Goal: Transaction & Acquisition: Purchase product/service

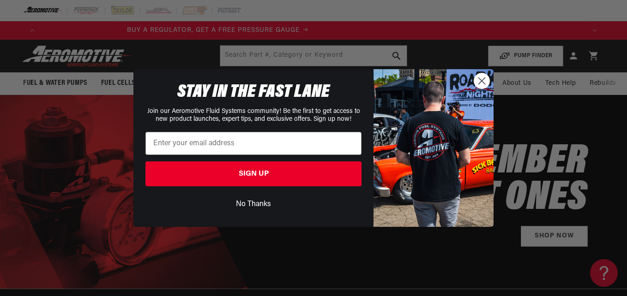
click at [481, 81] on circle "Close dialog" at bounding box center [481, 80] width 15 height 15
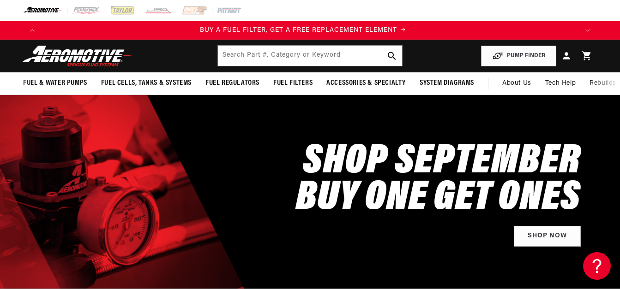
scroll to position [0, 537]
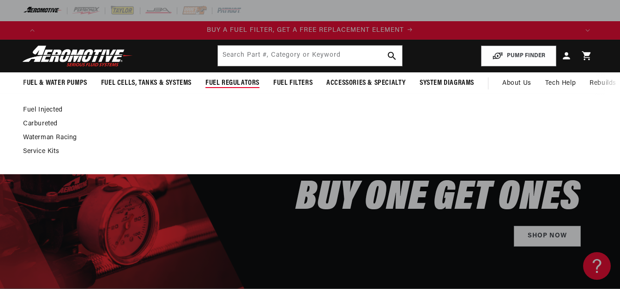
click at [45, 110] on link "Fuel Injected" at bounding box center [305, 110] width 565 height 8
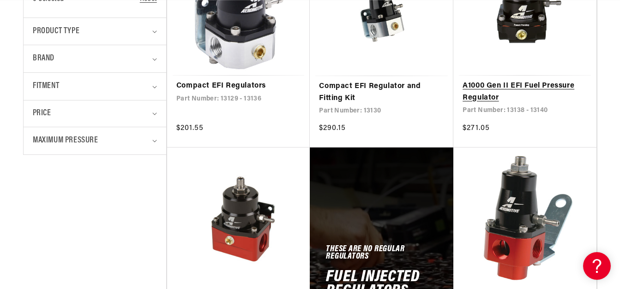
scroll to position [323, 0]
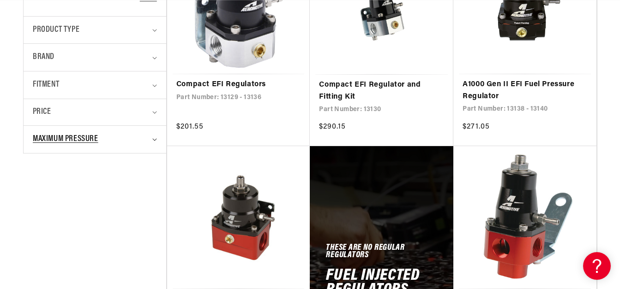
click at [154, 142] on summary "Maximum Pressure" at bounding box center [95, 139] width 124 height 27
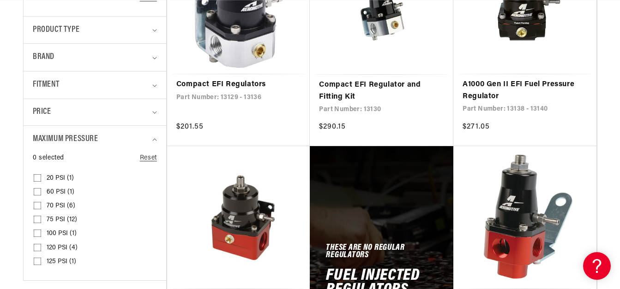
scroll to position [0, 1074]
click at [36, 177] on input "20 PSI (1) 20 PSI (1 product)" at bounding box center [37, 179] width 7 height 7
checkbox input "true"
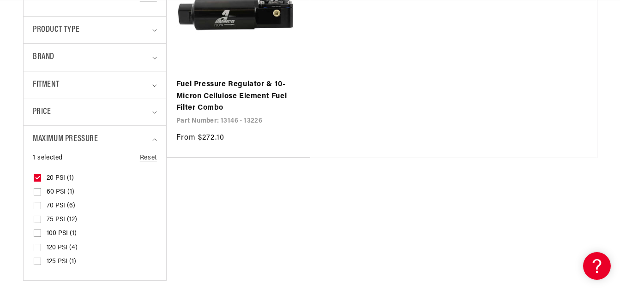
click at [36, 190] on input "60 PSI (1) 60 PSI (1 product)" at bounding box center [37, 193] width 7 height 7
checkbox input "true"
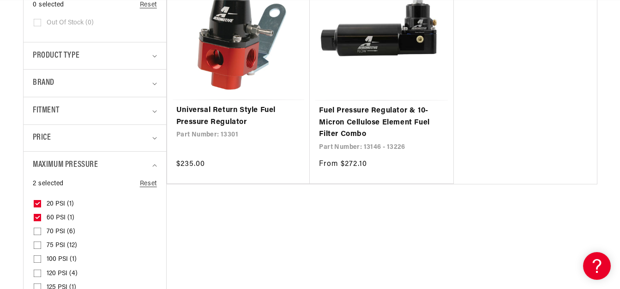
scroll to position [0, 537]
click at [39, 232] on input "70 PSI (6) 70 PSI (6 products)" at bounding box center [37, 233] width 7 height 7
checkbox input "true"
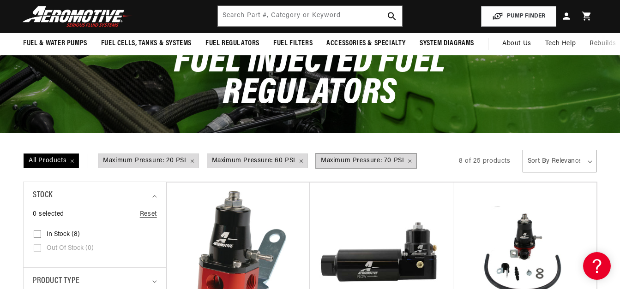
scroll to position [0, 1611]
click at [408, 159] on span "Maximum Pressure: 70 PSI Remove filter" at bounding box center [366, 161] width 100 height 14
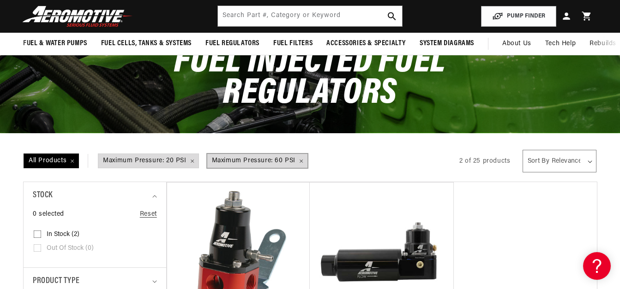
click at [299, 162] on span "Maximum Pressure: 60 PSI Remove filter" at bounding box center [257, 161] width 100 height 14
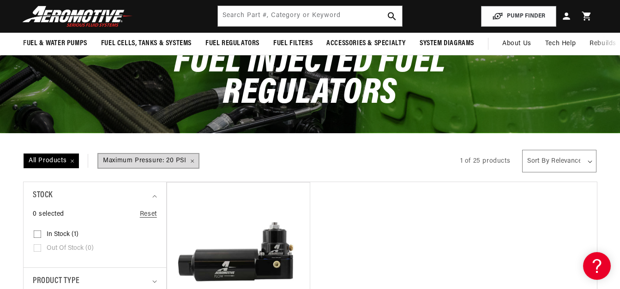
scroll to position [0, 940]
click at [191, 162] on span "Maximum Pressure: 20 PSI Remove filter" at bounding box center [148, 161] width 100 height 14
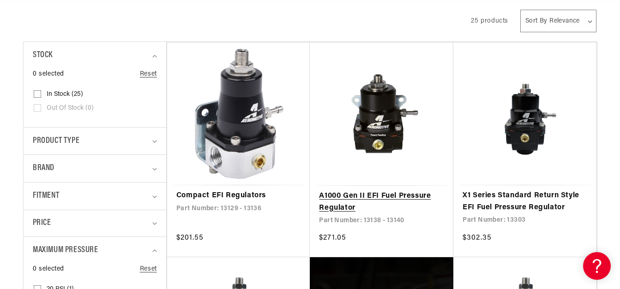
scroll to position [0, 537]
click at [379, 191] on link "A1000 Gen II EFI Fuel Pressure Regulator" at bounding box center [381, 203] width 125 height 24
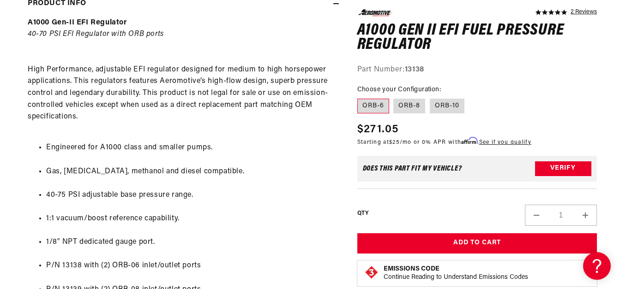
scroll to position [0, 537]
